Goal: Task Accomplishment & Management: Manage account settings

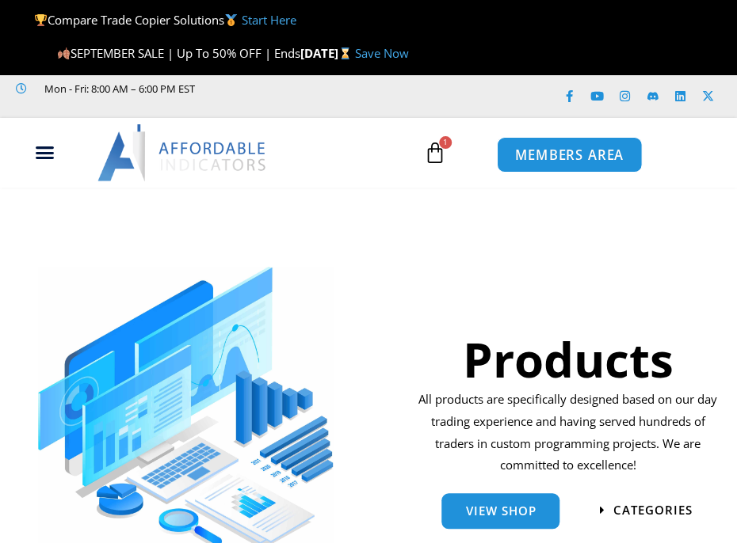
click at [574, 143] on link "MEMBERS AREA" at bounding box center [568, 155] width 145 height 36
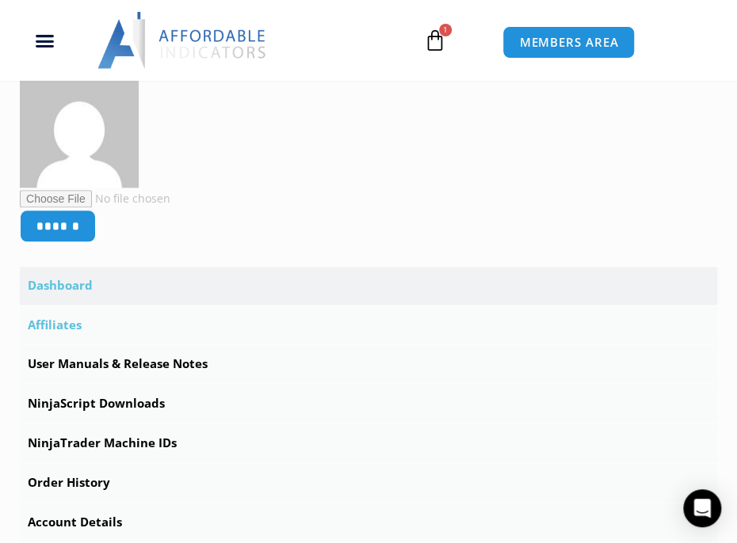
scroll to position [380, 0]
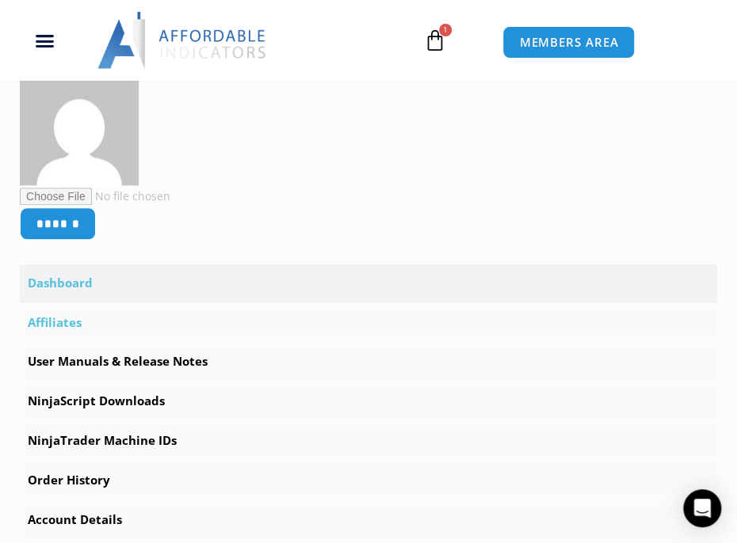
click at [77, 317] on link "Affiliates" at bounding box center [368, 323] width 697 height 38
